Goal: Information Seeking & Learning: Check status

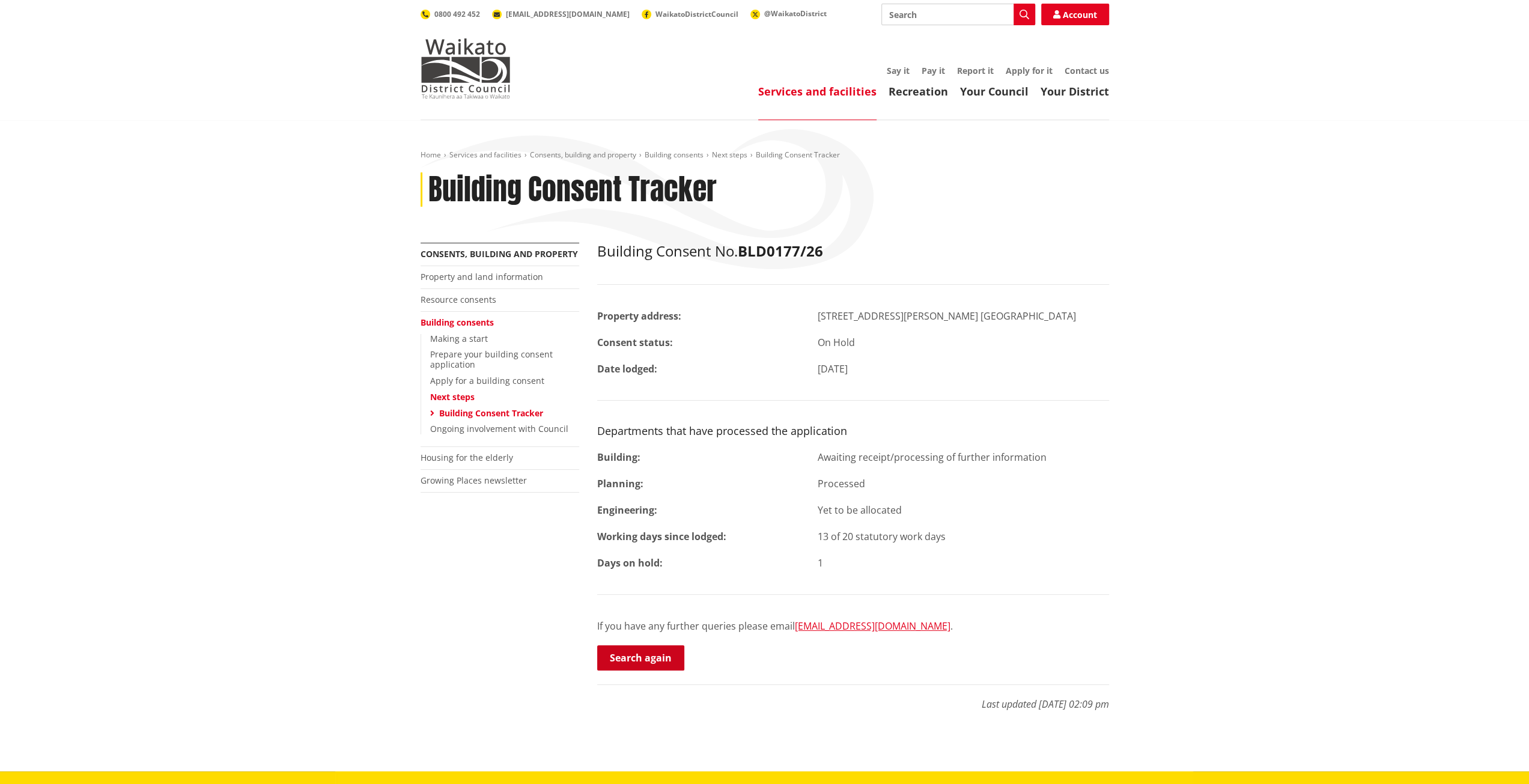
drag, startPoint x: 634, startPoint y: 660, endPoint x: 633, endPoint y: 644, distance: 16.0
click at [634, 660] on link "Search again" at bounding box center [641, 658] width 87 height 25
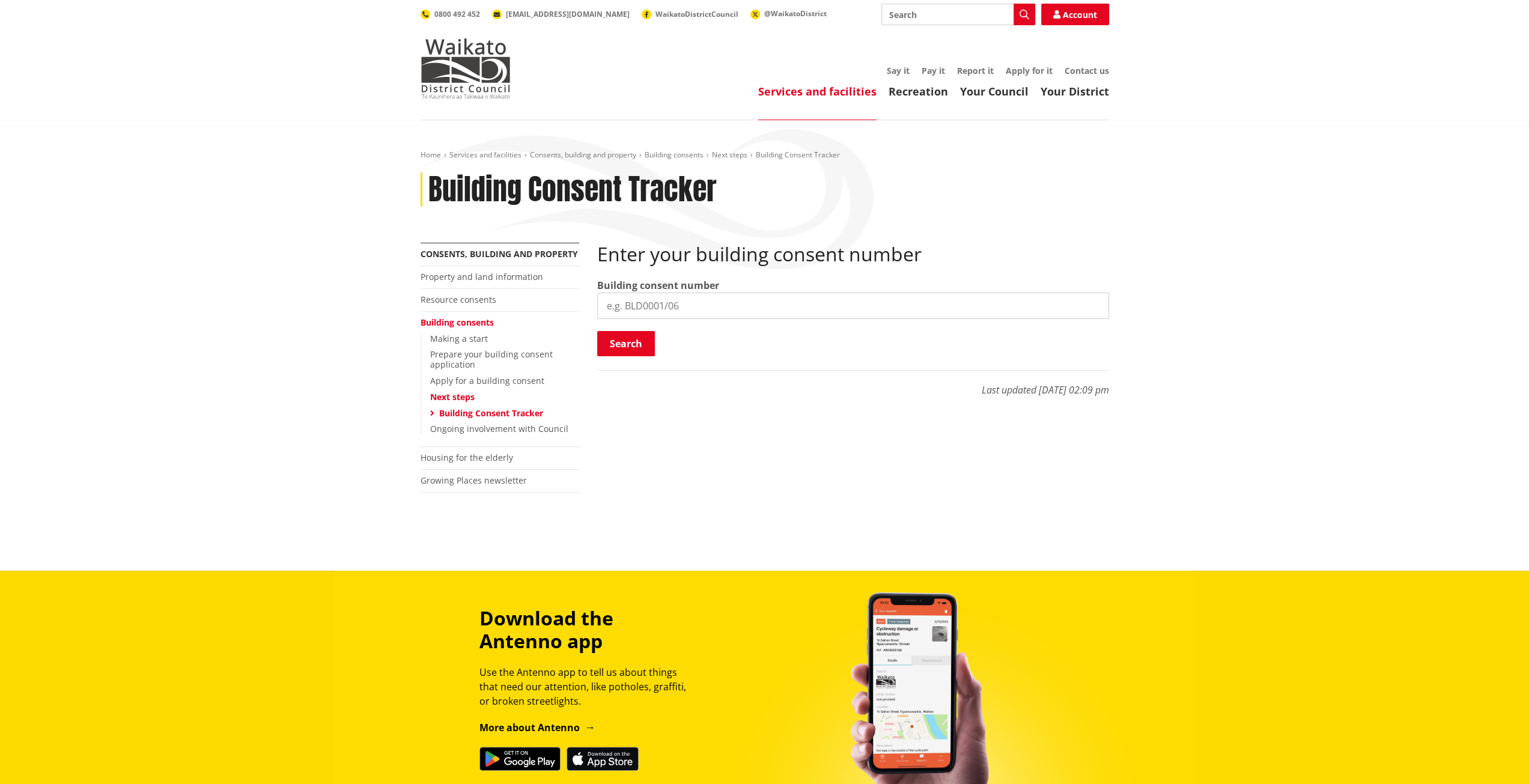
paste input "BLD1325/25"
type input "BLD1325/25"
click at [631, 354] on button "Search" at bounding box center [626, 344] width 58 height 25
